Goal: Information Seeking & Learning: Check status

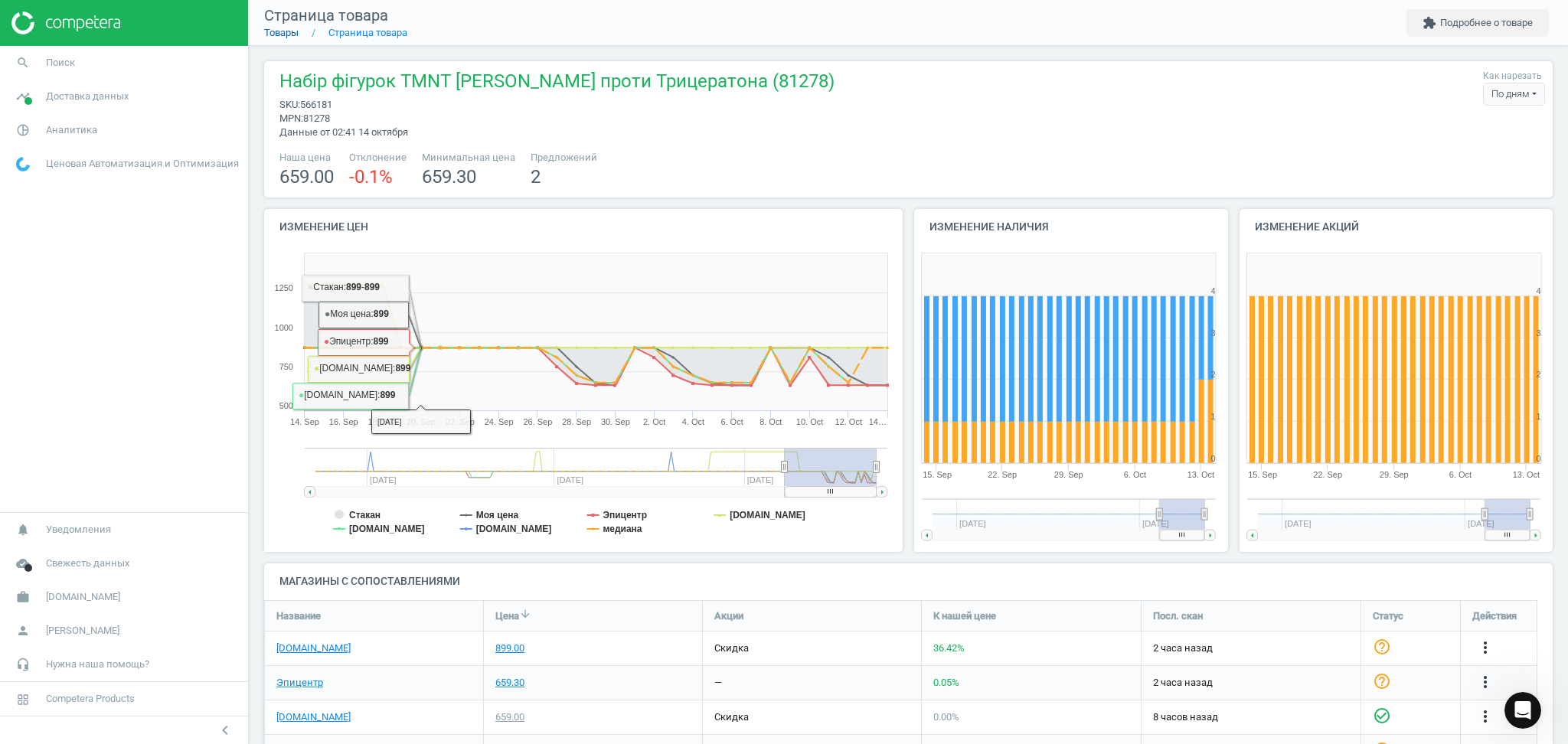
scroll to position [254, 1305]
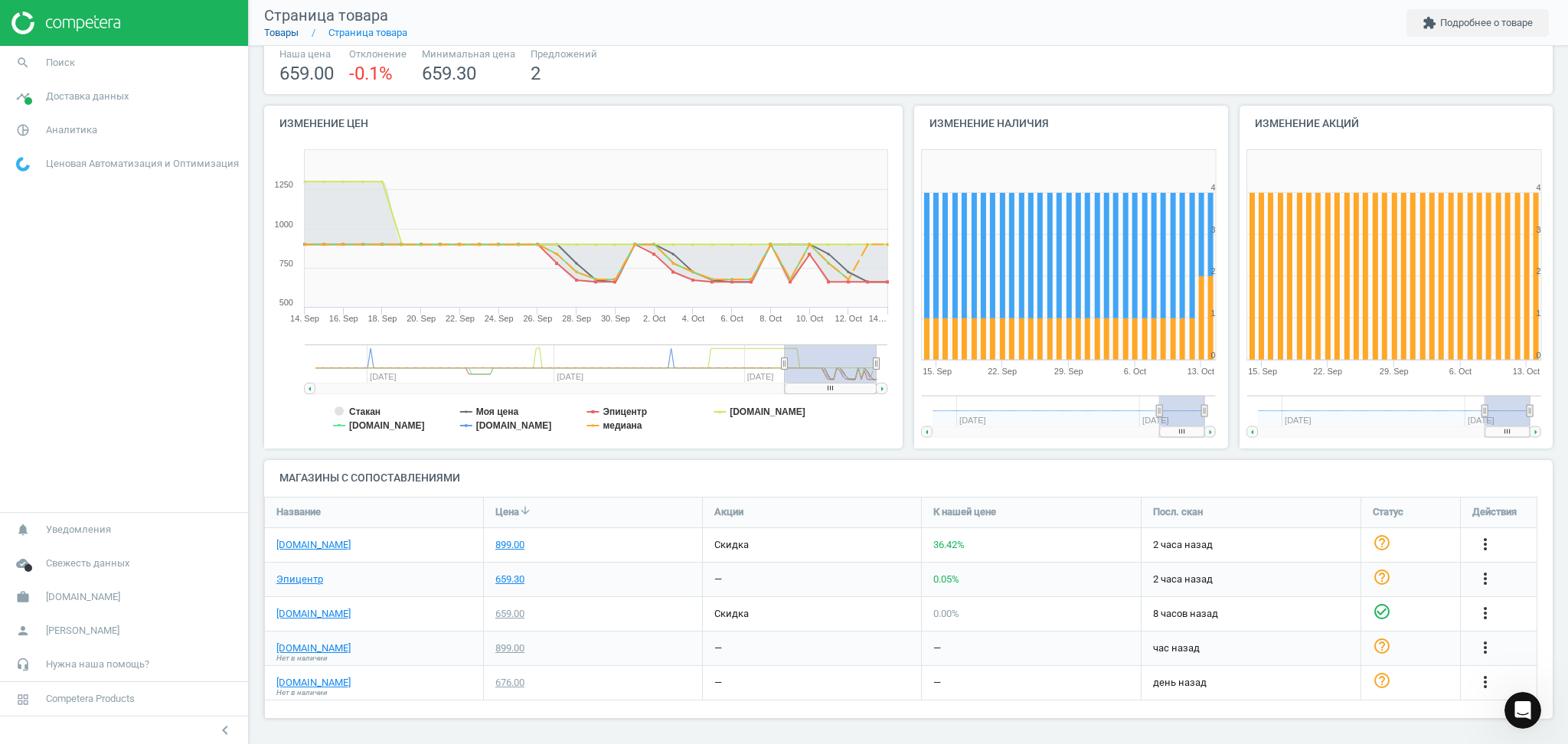
click at [278, 32] on link "Товары" at bounding box center [281, 32] width 34 height 11
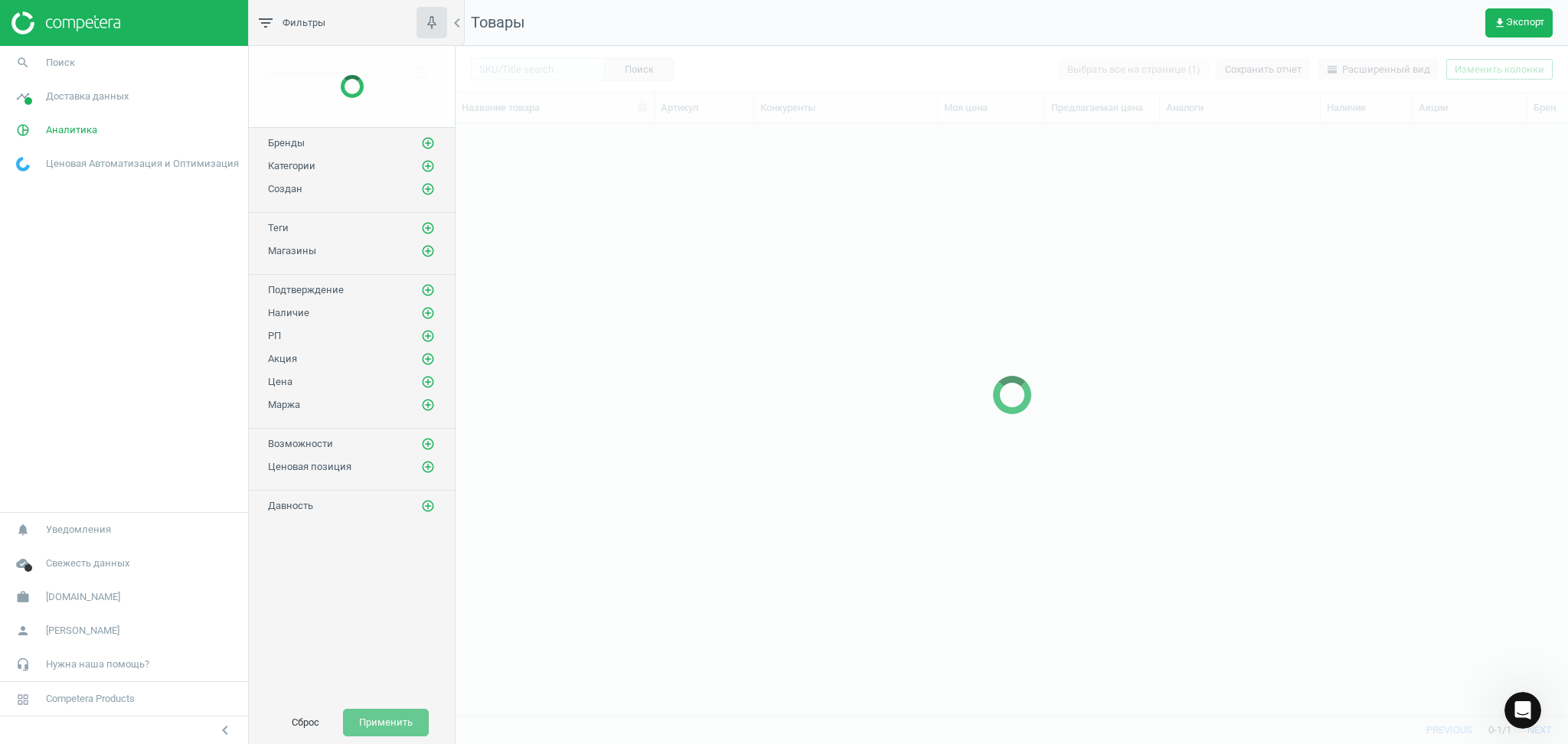
scroll to position [561, 1097]
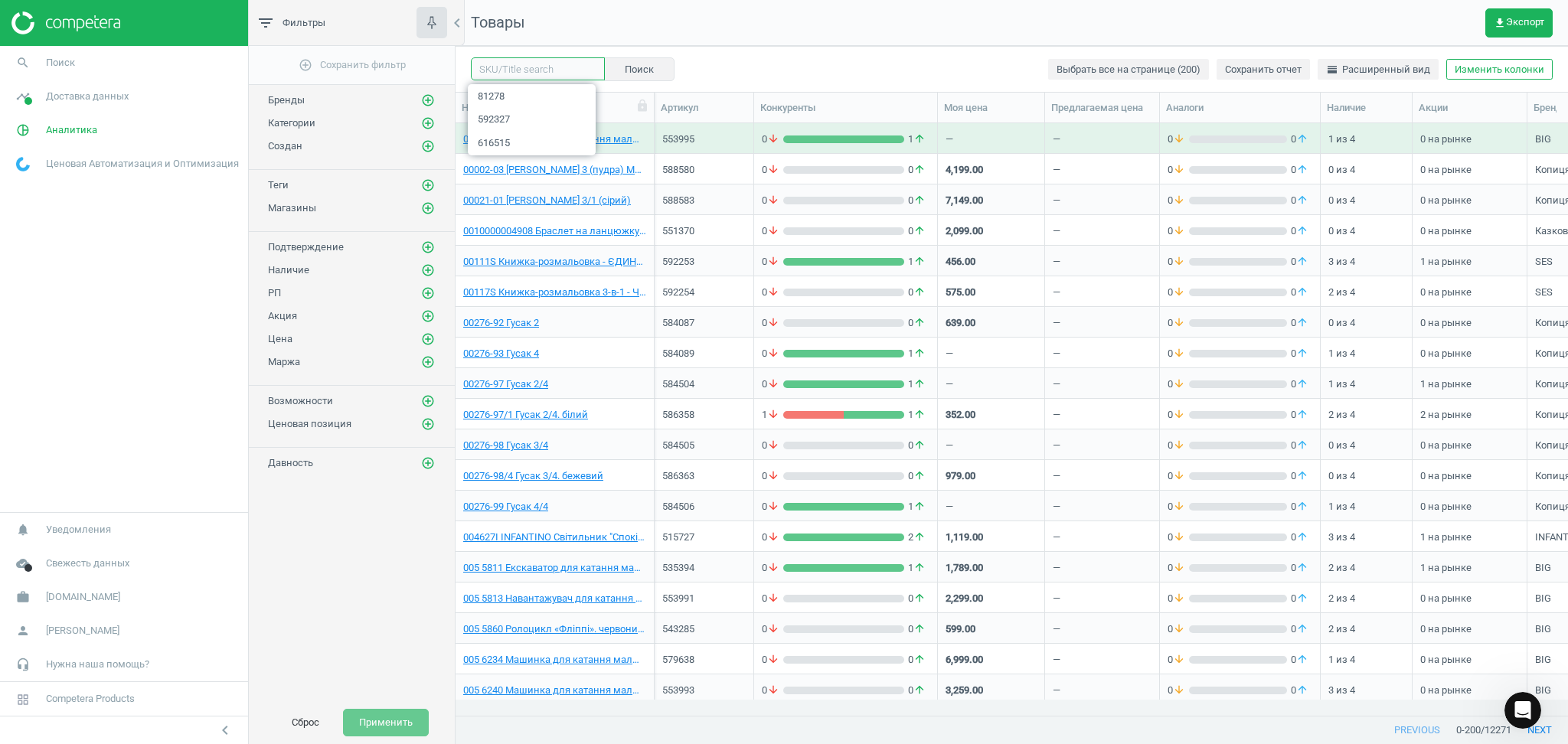
click at [547, 73] on input "text" at bounding box center [537, 68] width 134 height 23
paste input "537820"
type input "537820"
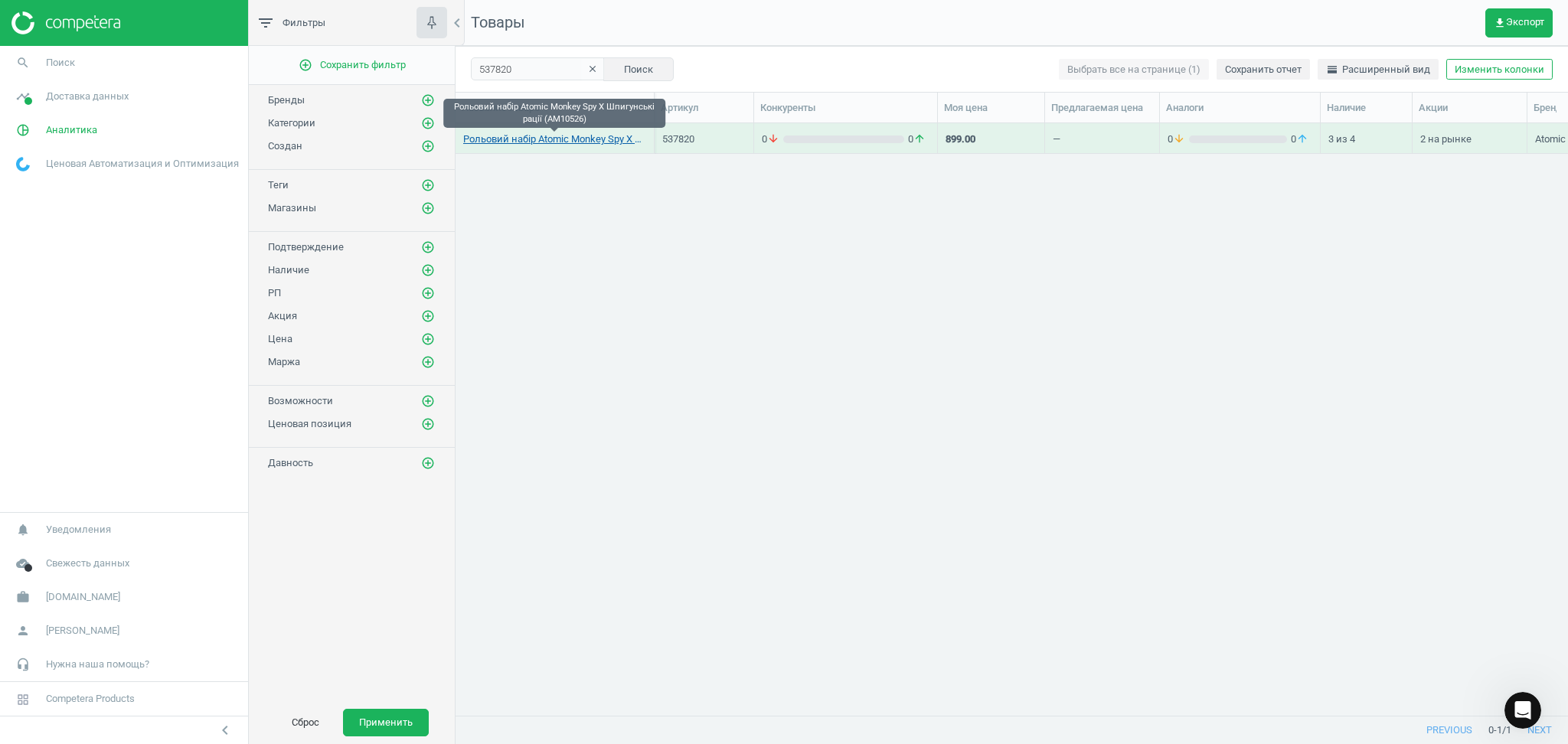
click at [559, 139] on link "Рольовий набір Atomic Monkey Spy X Шпигунські рації (AM10526)" at bounding box center [554, 139] width 183 height 14
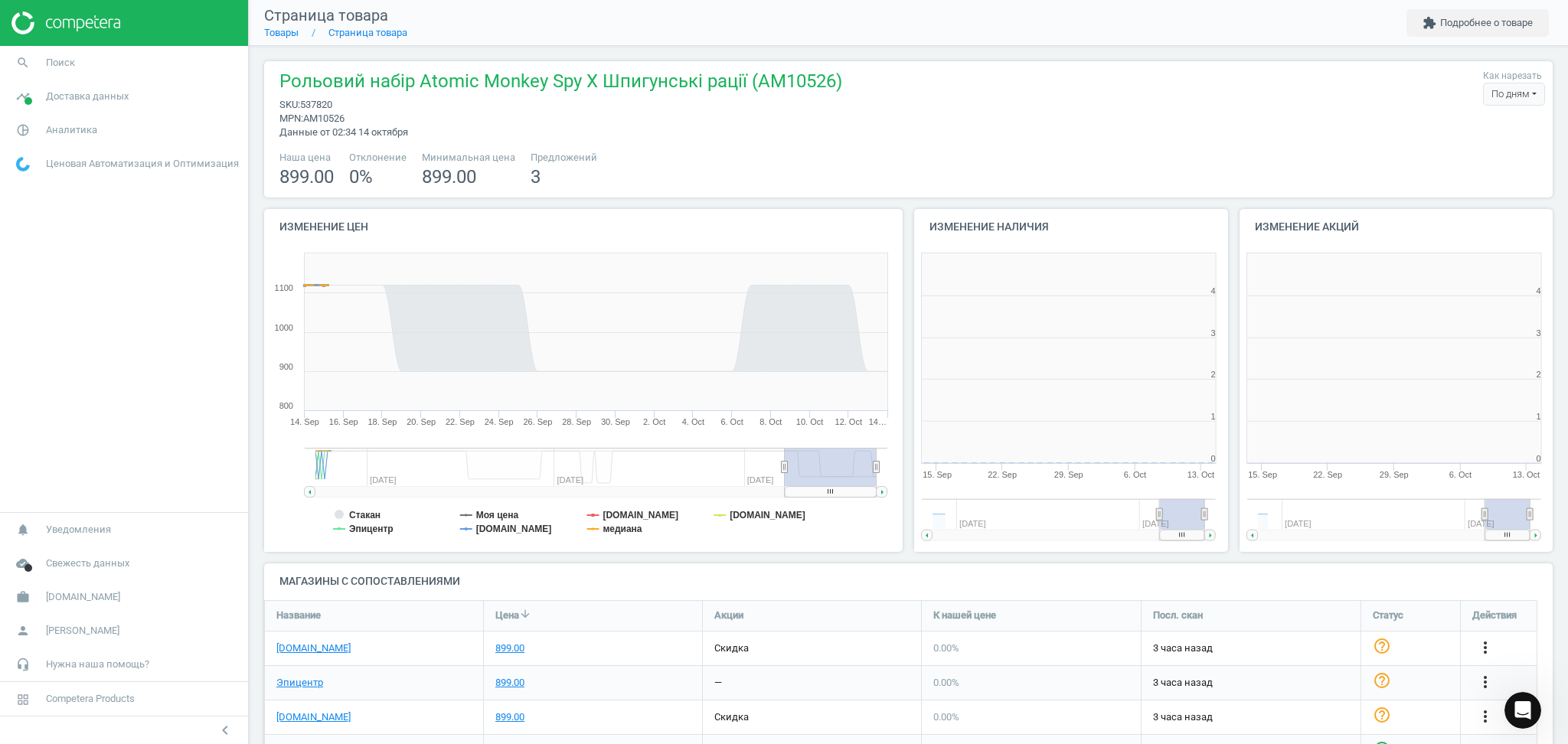
scroll to position [337, 340]
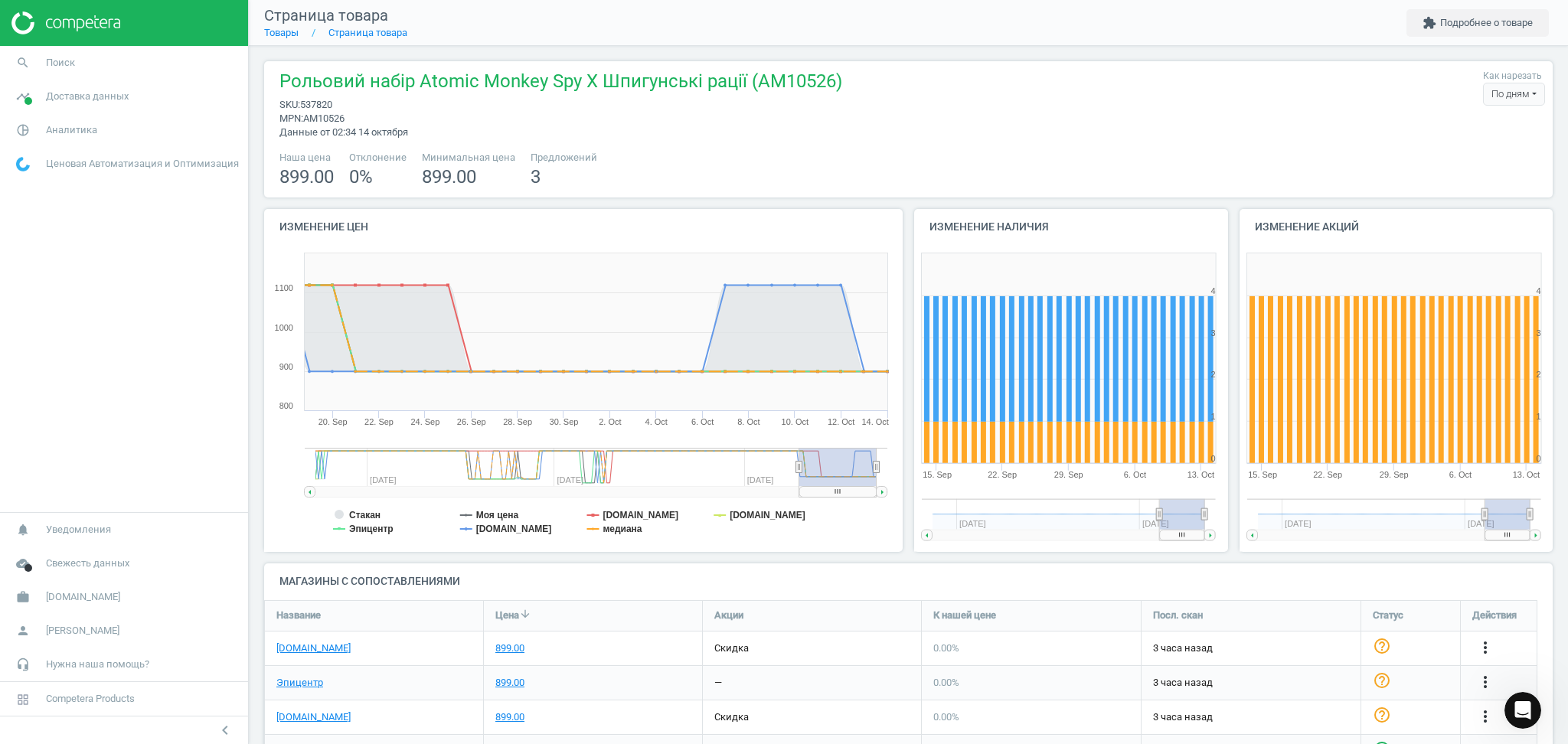
drag, startPoint x: 787, startPoint y: 468, endPoint x: 799, endPoint y: 490, distance: 25.1
click at [801, 496] on icon "Created with Highstock 6.2.0 Стакан Моя цена [DOMAIN_NAME] [DOMAIN_NAME] Эпицен…" at bounding box center [579, 399] width 631 height 307
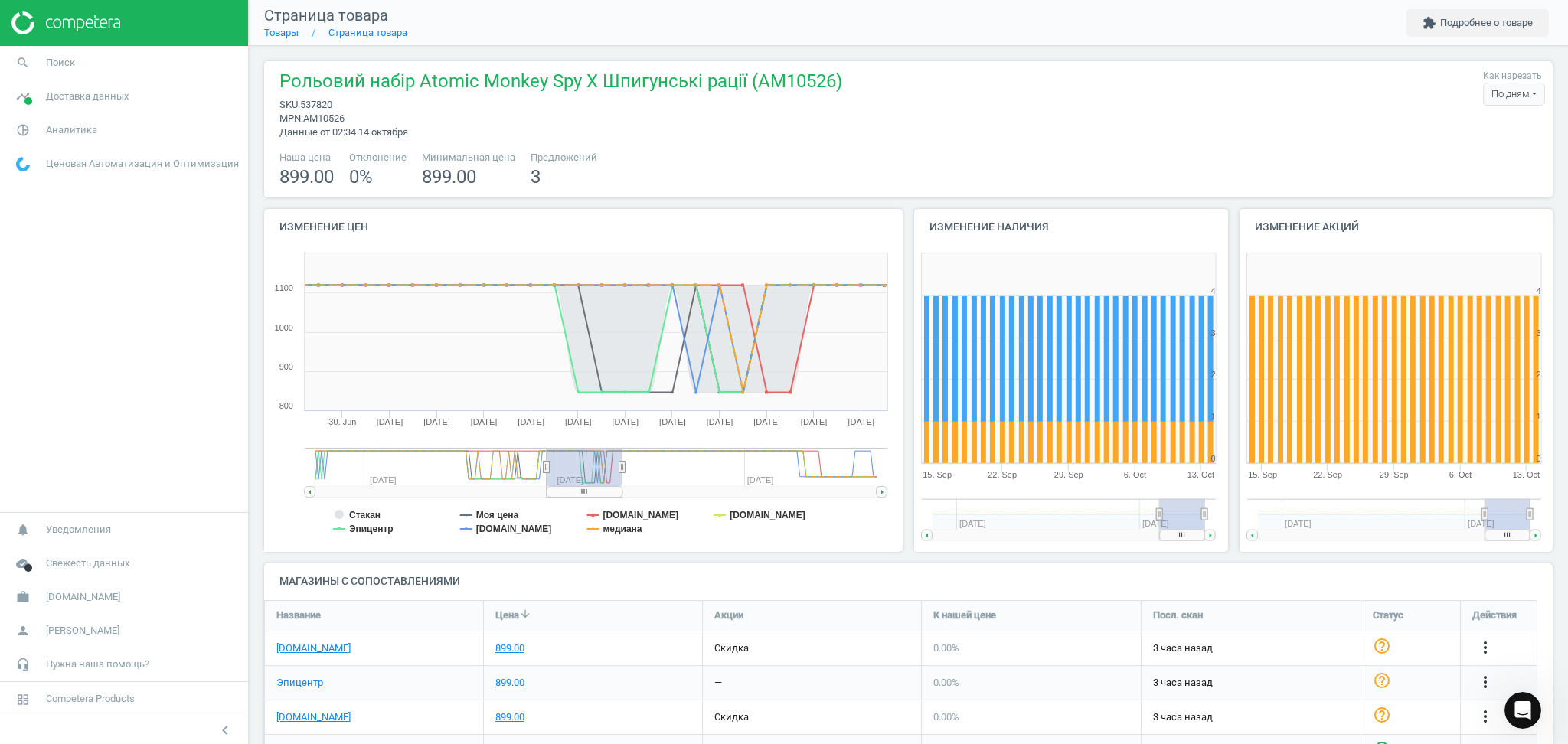
drag, startPoint x: 850, startPoint y: 495, endPoint x: 595, endPoint y: 502, distance: 255.1
click at [595, 502] on icon "Created with Highstock 6.2.0 Стакан Моя цена [DOMAIN_NAME] [DOMAIN_NAME] Эпицен…" at bounding box center [579, 399] width 631 height 307
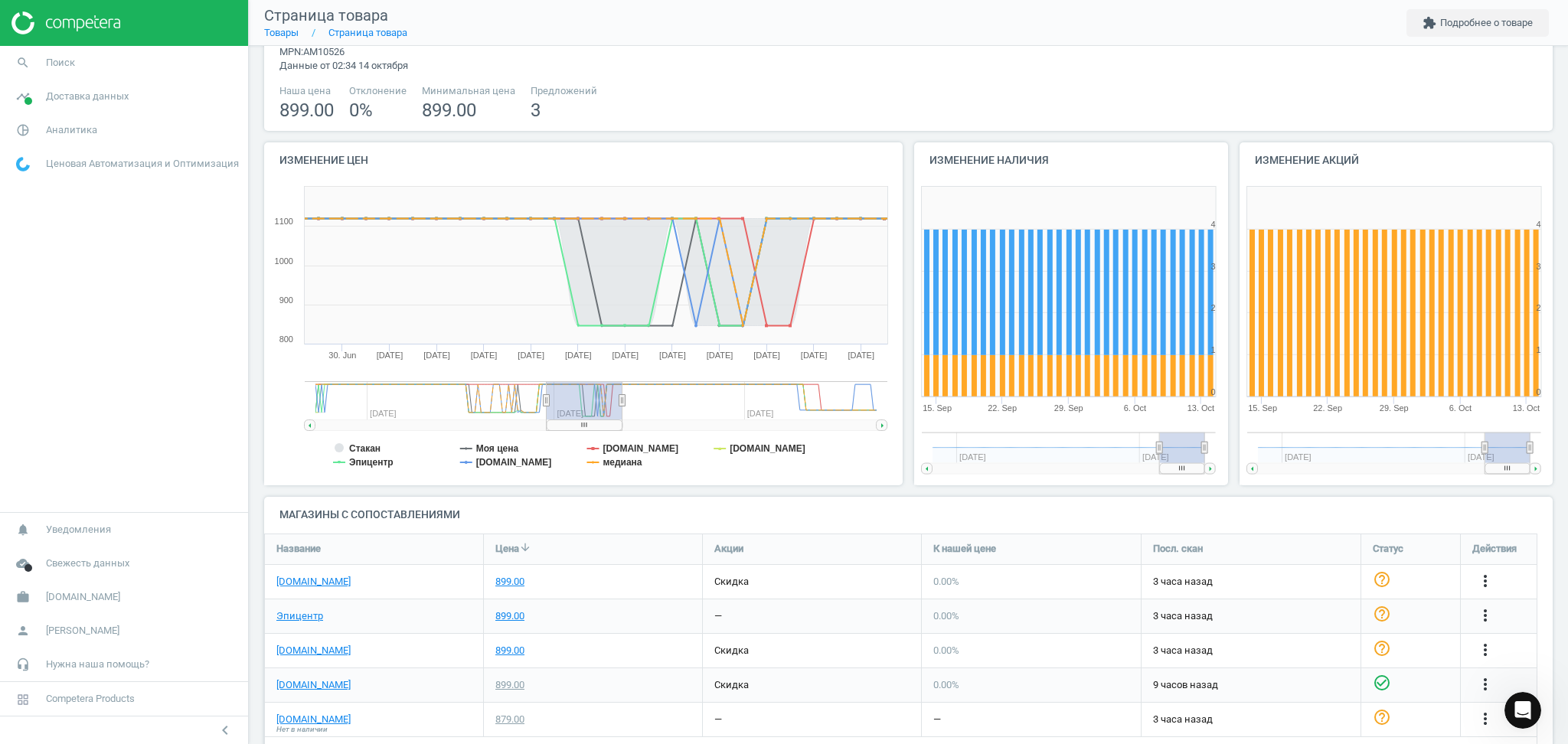
scroll to position [103, 0]
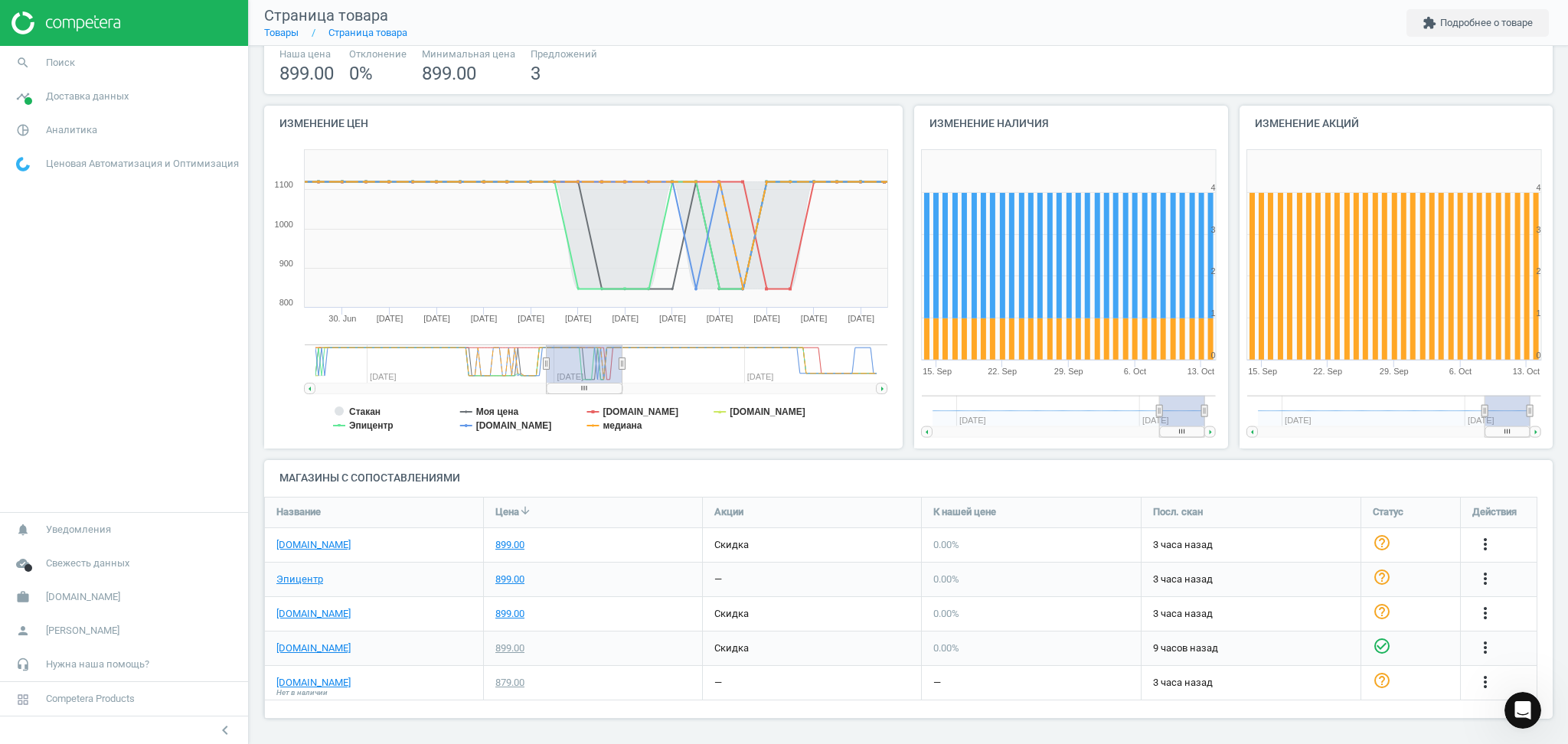
click at [360, 649] on div "[DOMAIN_NAME]" at bounding box center [374, 648] width 219 height 33
click at [508, 645] on div "899.00" at bounding box center [510, 648] width 29 height 14
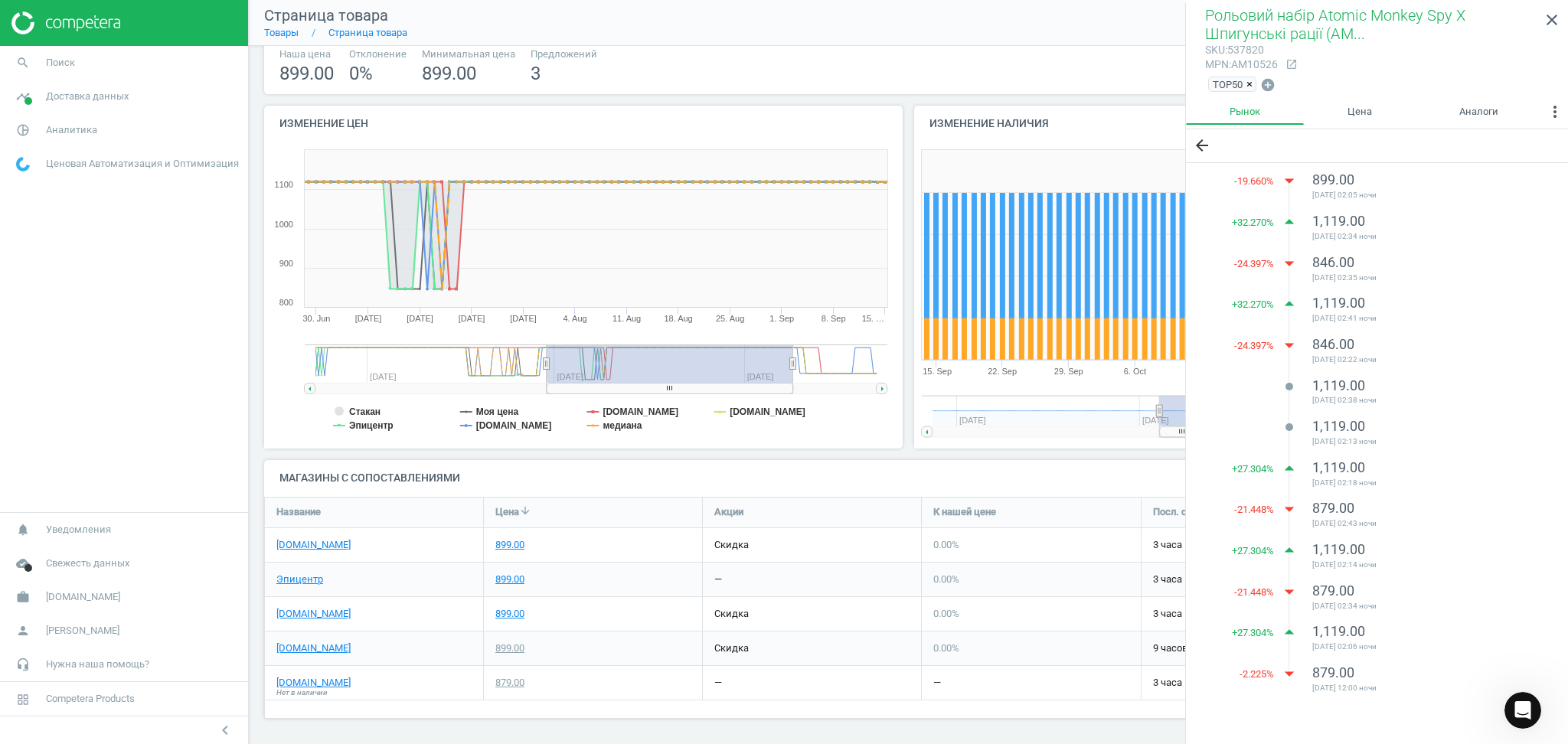
drag, startPoint x: 623, startPoint y: 361, endPoint x: 804, endPoint y: 378, distance: 181.8
click at [804, 378] on g at bounding box center [596, 368] width 582 height 49
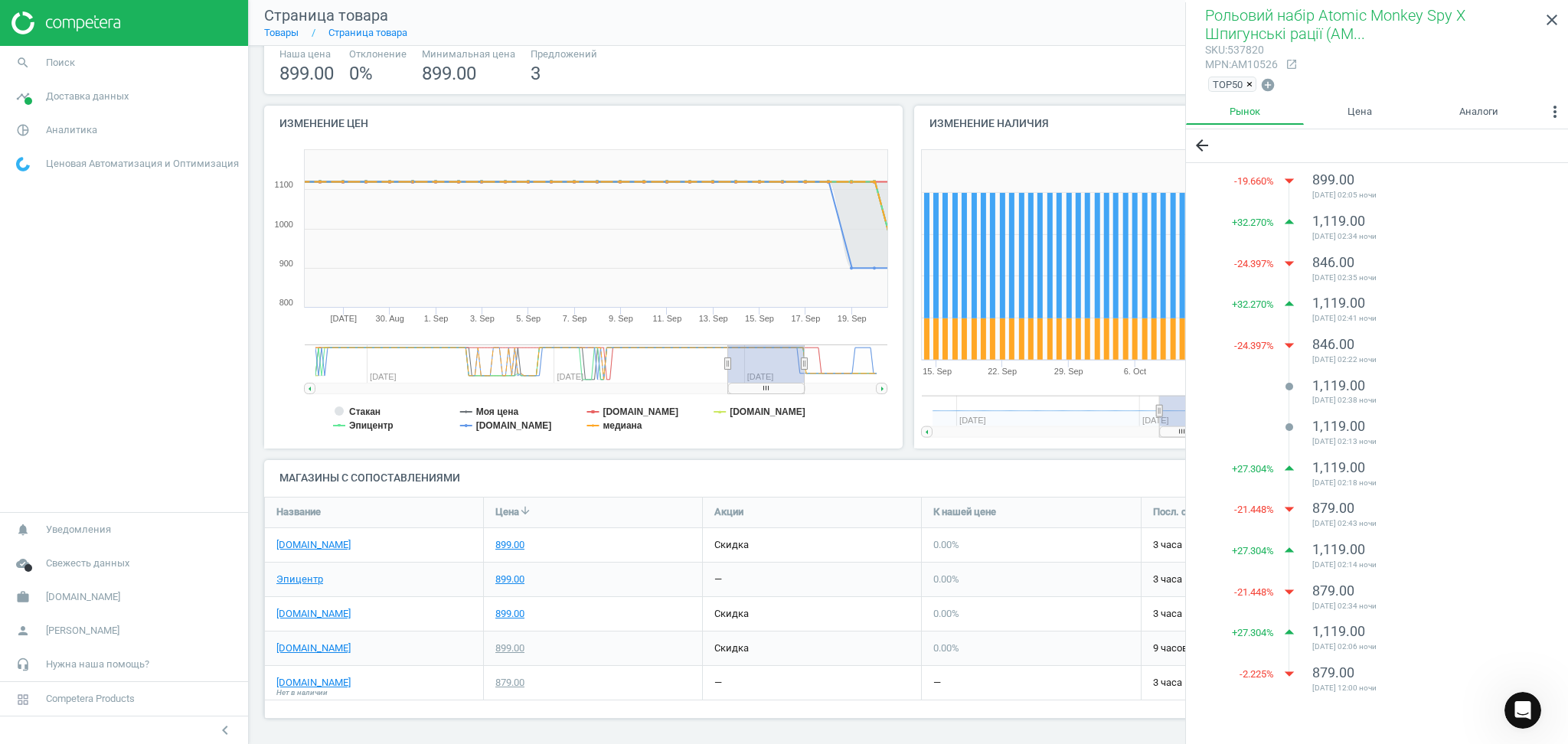
drag, startPoint x: 545, startPoint y: 363, endPoint x: 730, endPoint y: 378, distance: 185.6
click at [730, 378] on g at bounding box center [596, 368] width 582 height 49
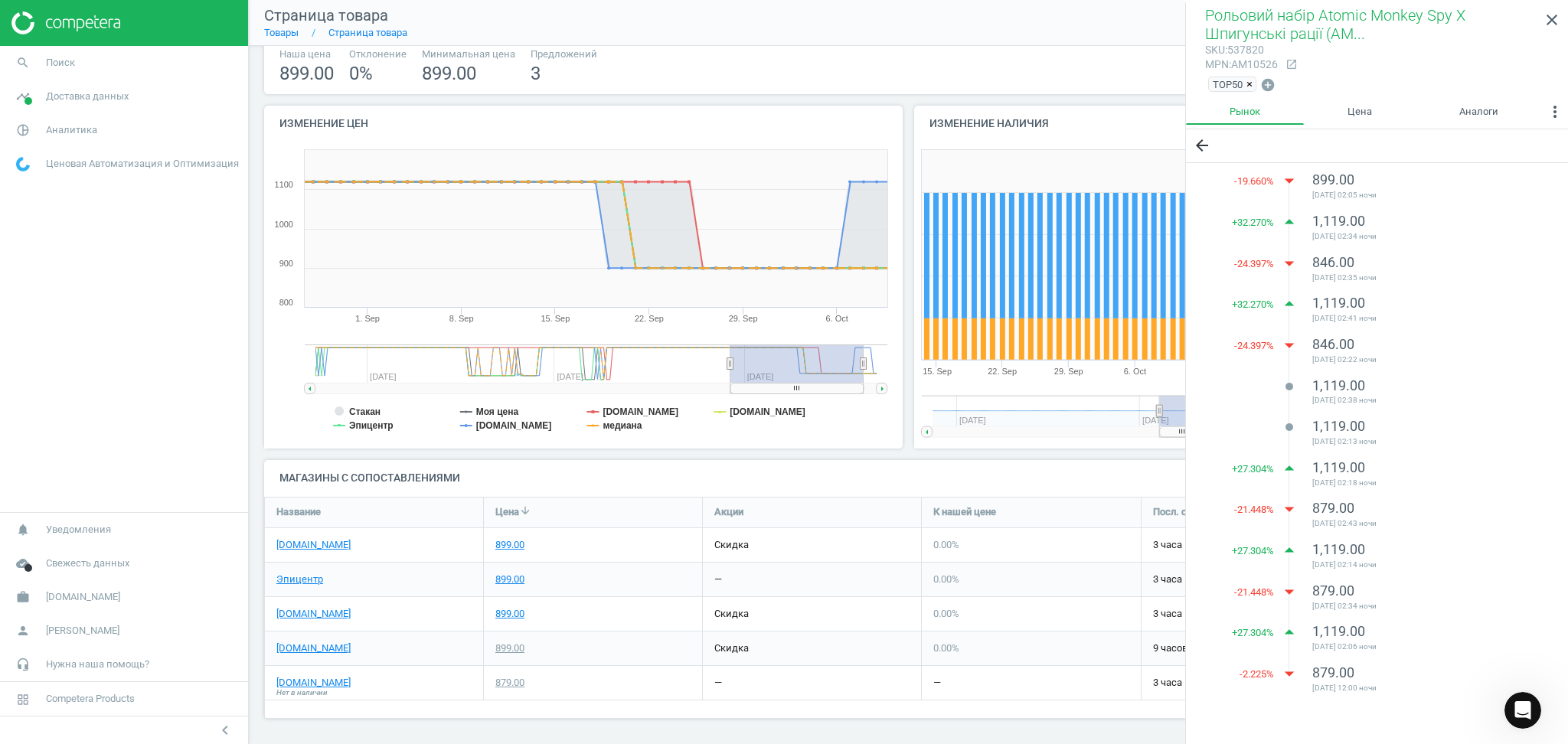
drag, startPoint x: 818, startPoint y: 366, endPoint x: 863, endPoint y: 369, distance: 45.1
click at [863, 369] on g at bounding box center [596, 368] width 582 height 49
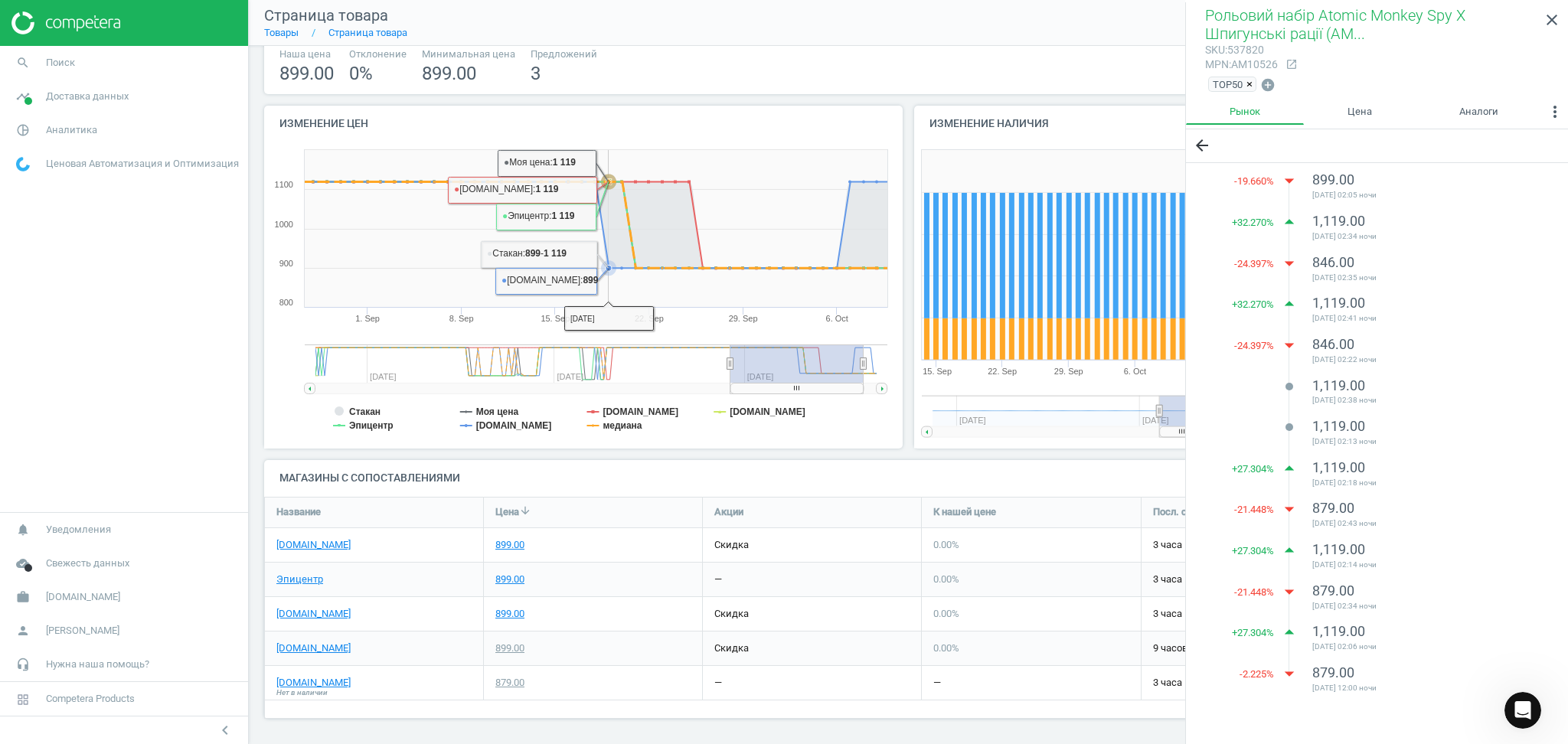
click at [604, 190] on icon at bounding box center [594, 224] width 606 height 86
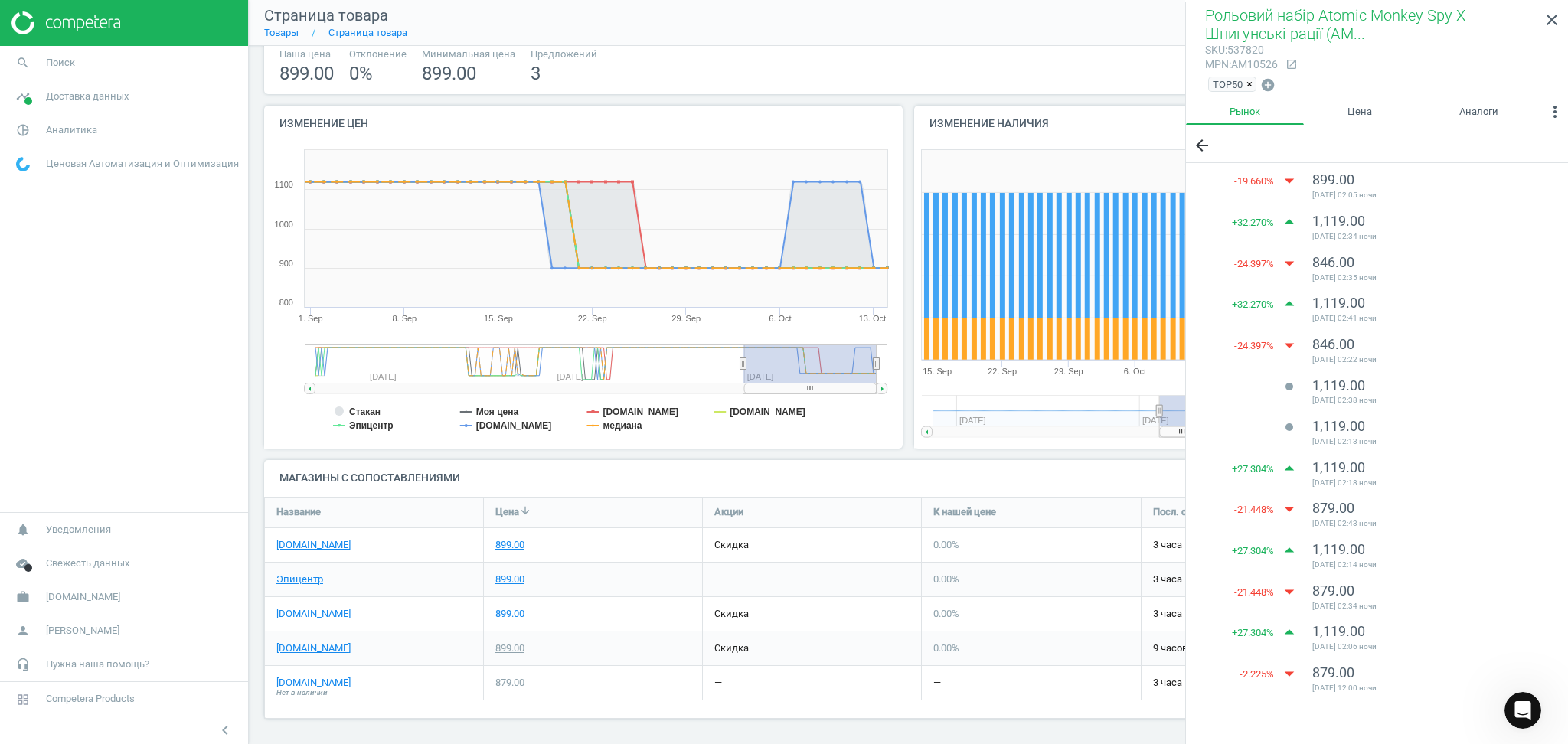
drag, startPoint x: 787, startPoint y: 387, endPoint x: 840, endPoint y: 387, distance: 53.0
click at [840, 387] on rect at bounding box center [810, 388] width 132 height 11
click at [509, 611] on div "899.00" at bounding box center [510, 614] width 29 height 14
click at [505, 576] on div "899.00" at bounding box center [510, 580] width 29 height 14
click at [507, 542] on div "899.00" at bounding box center [510, 545] width 29 height 14
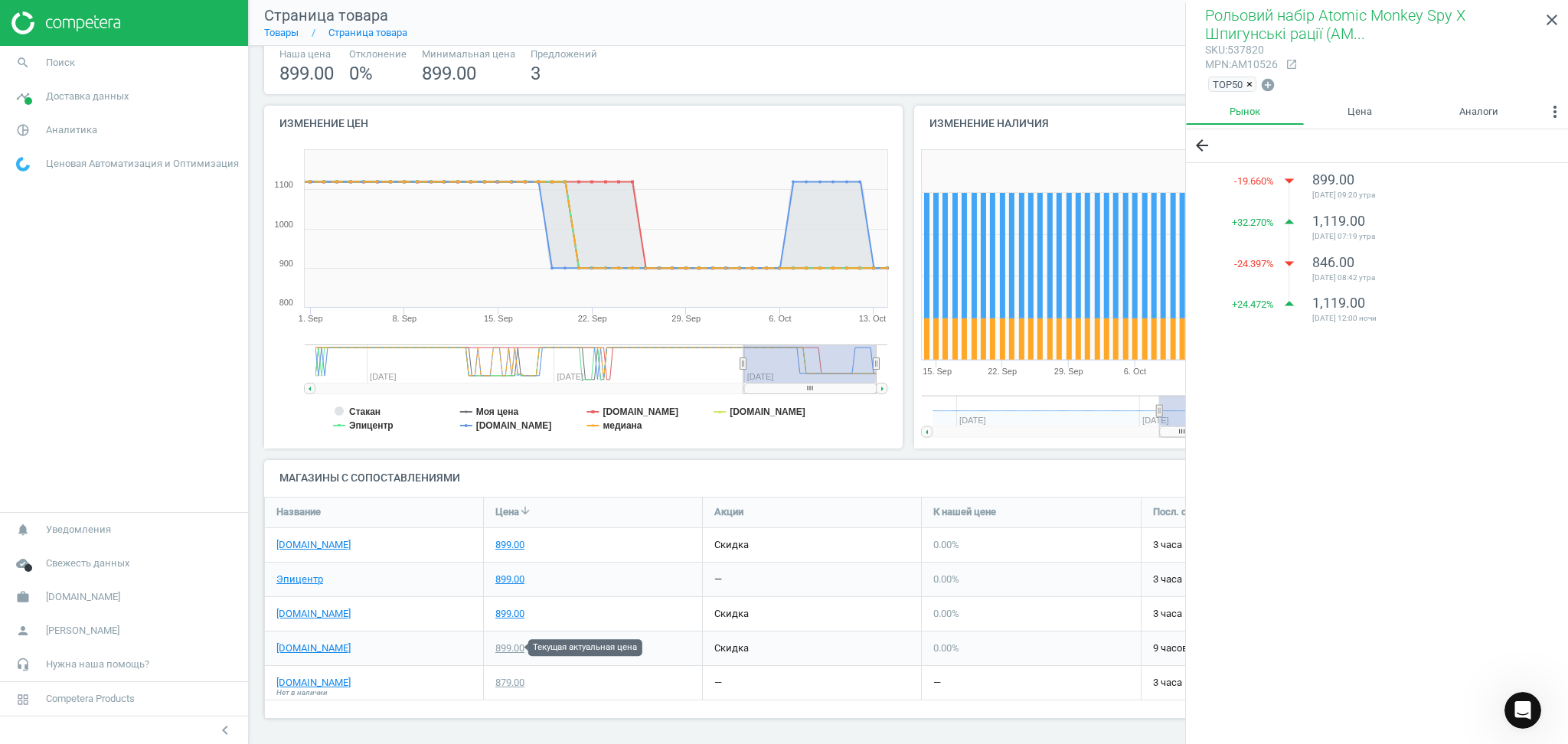
click at [502, 647] on div "899.00" at bounding box center [510, 648] width 29 height 14
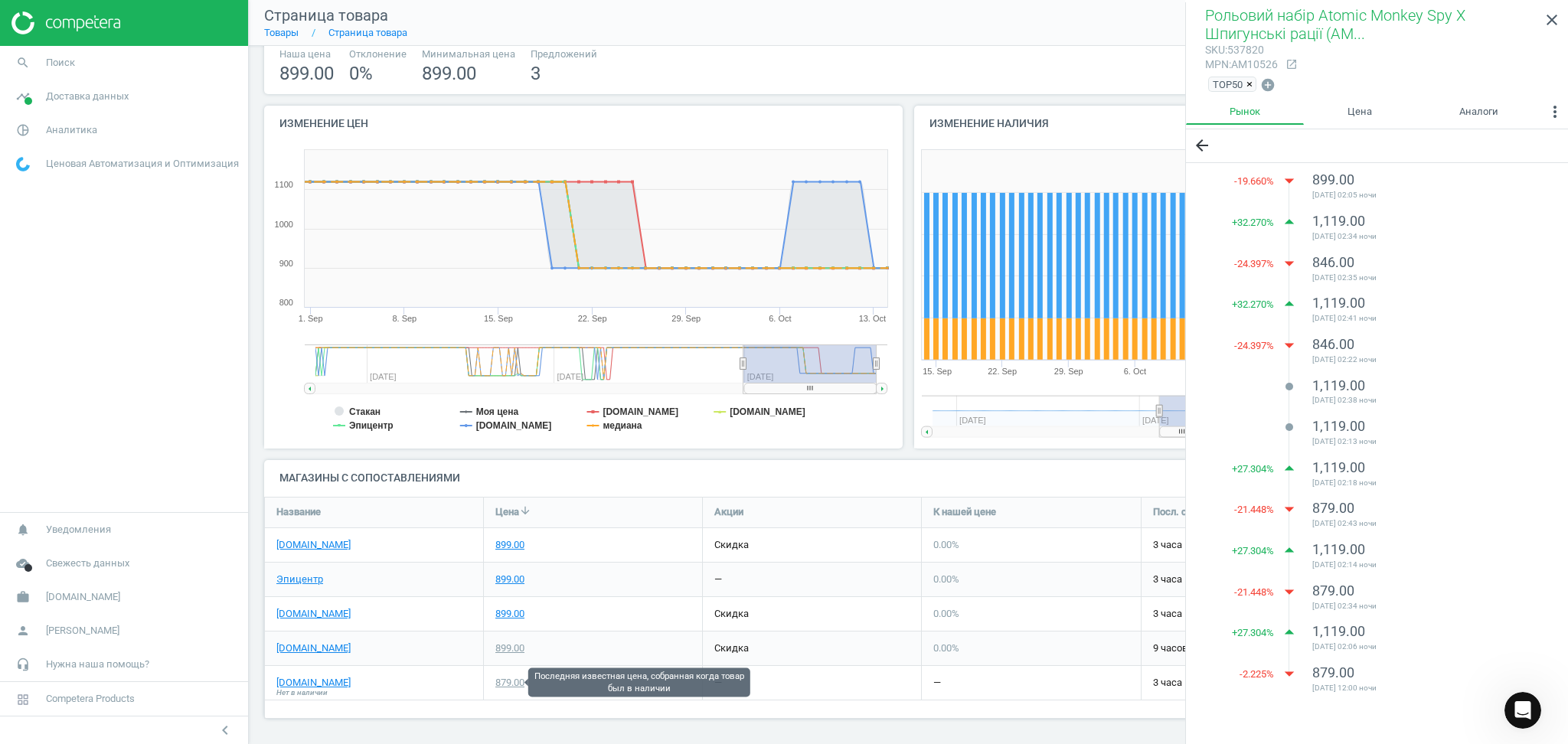
click at [510, 681] on div "879.00" at bounding box center [510, 683] width 29 height 14
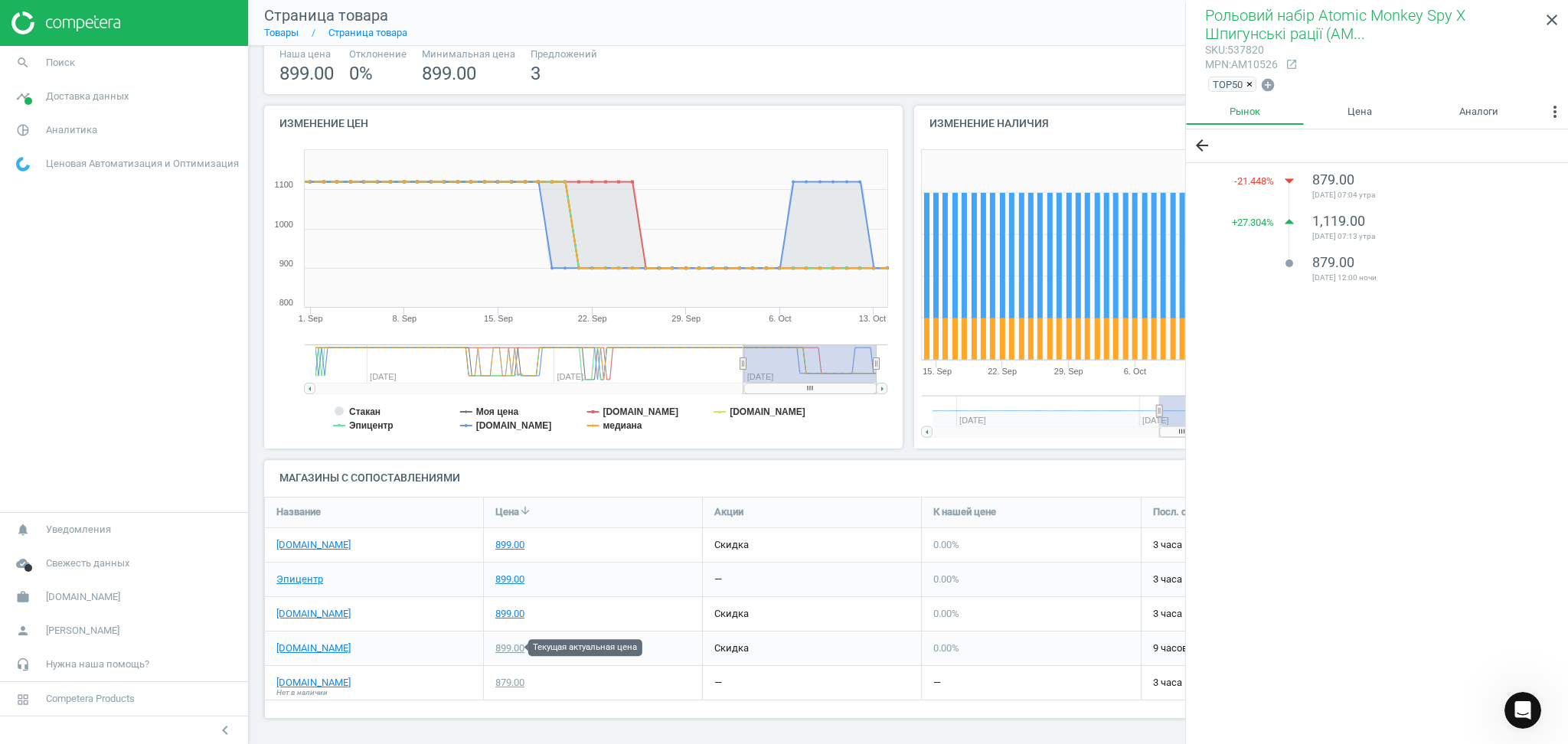
click at [509, 648] on div "899.00" at bounding box center [510, 648] width 29 height 14
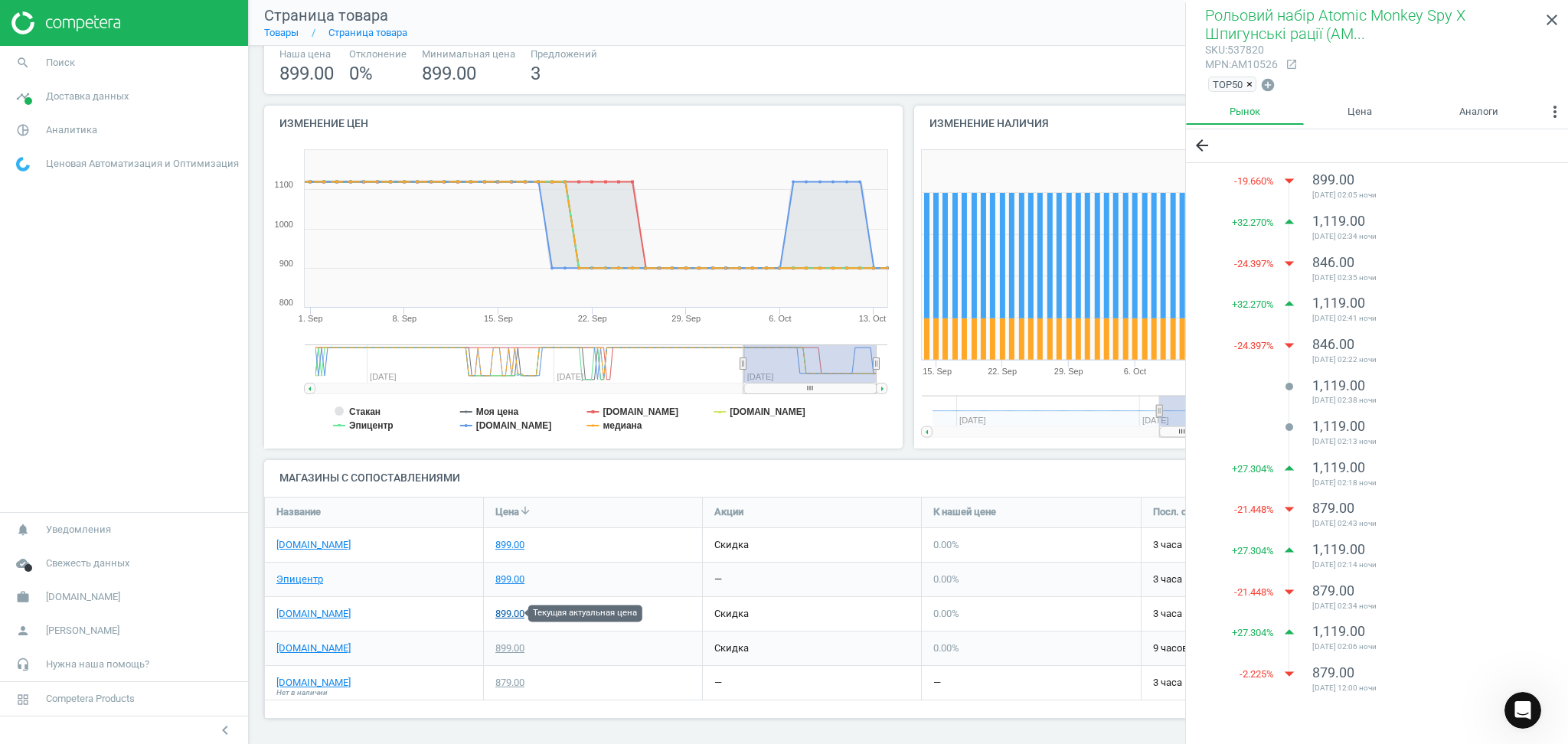
click at [510, 613] on div "899.00" at bounding box center [510, 614] width 29 height 14
click at [506, 574] on div "899.00" at bounding box center [510, 580] width 29 height 14
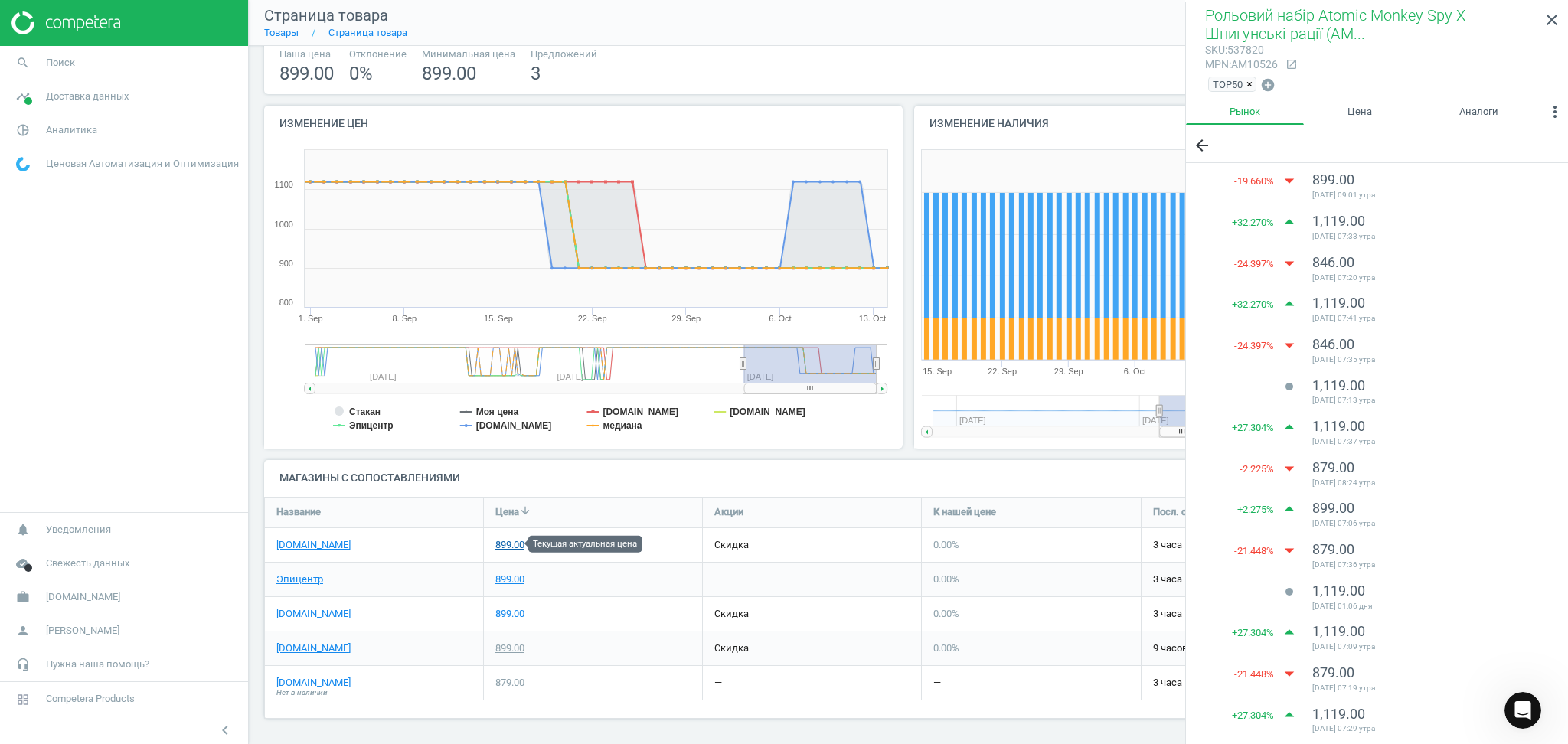
click at [507, 542] on div "899.00" at bounding box center [510, 545] width 29 height 14
